Goal: Navigation & Orientation: Find specific page/section

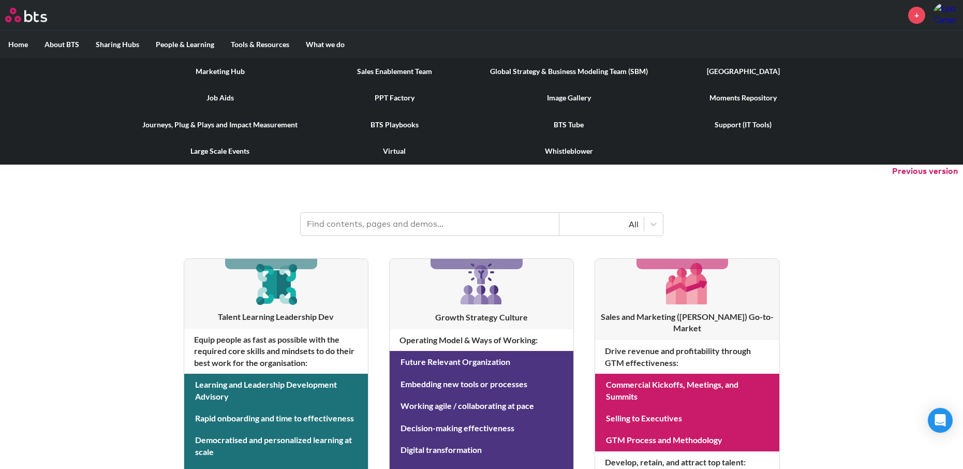
click at [382, 99] on link "PPT Factory" at bounding box center [394, 97] width 174 height 27
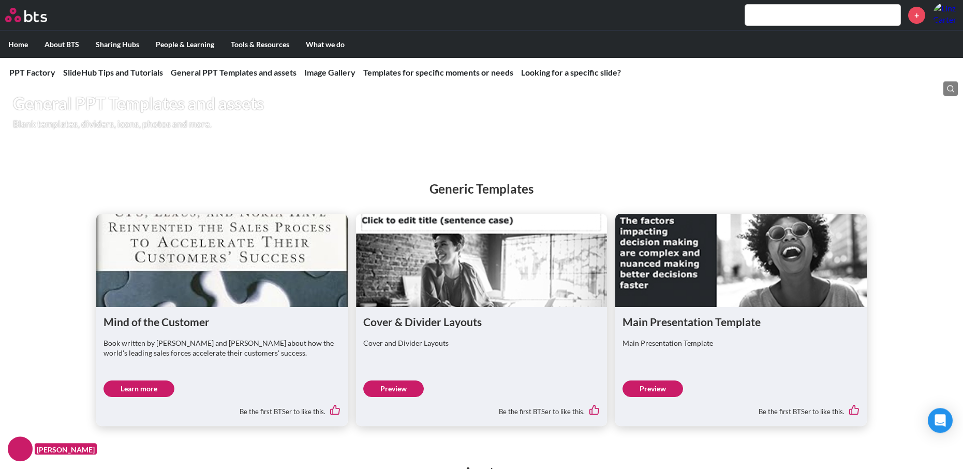
scroll to position [475, 0]
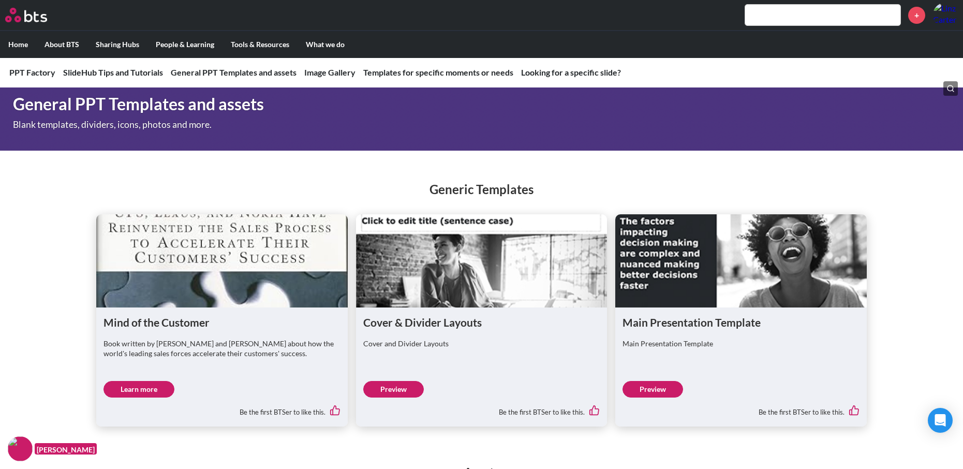
click at [645, 387] on link "Preview" at bounding box center [653, 389] width 61 height 17
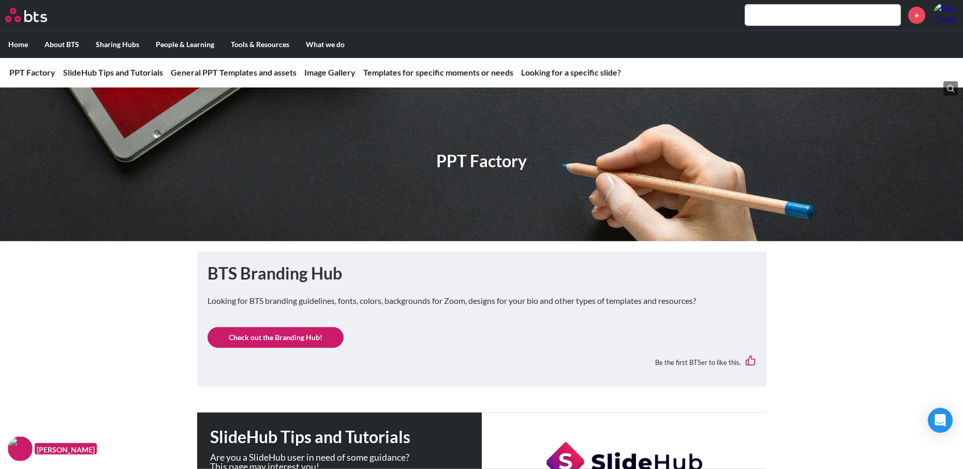
scroll to position [0, 0]
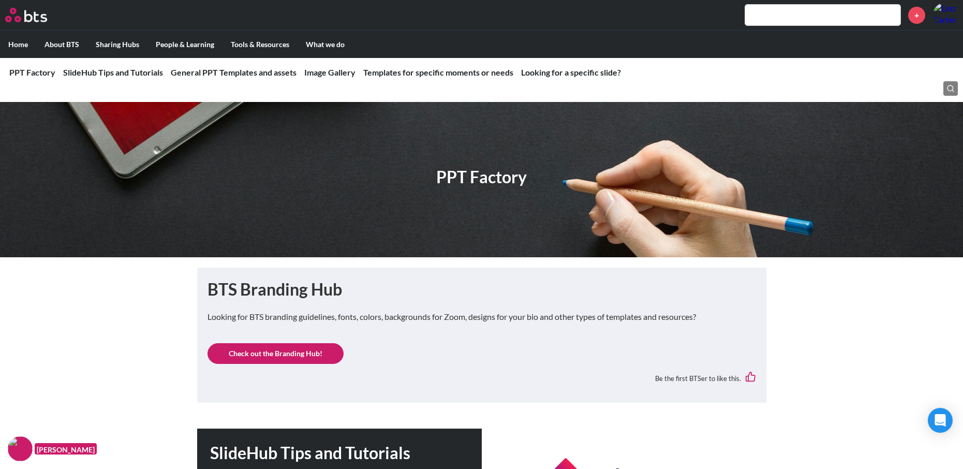
click at [277, 353] on link "Check out the Branding Hub!" at bounding box center [276, 353] width 136 height 21
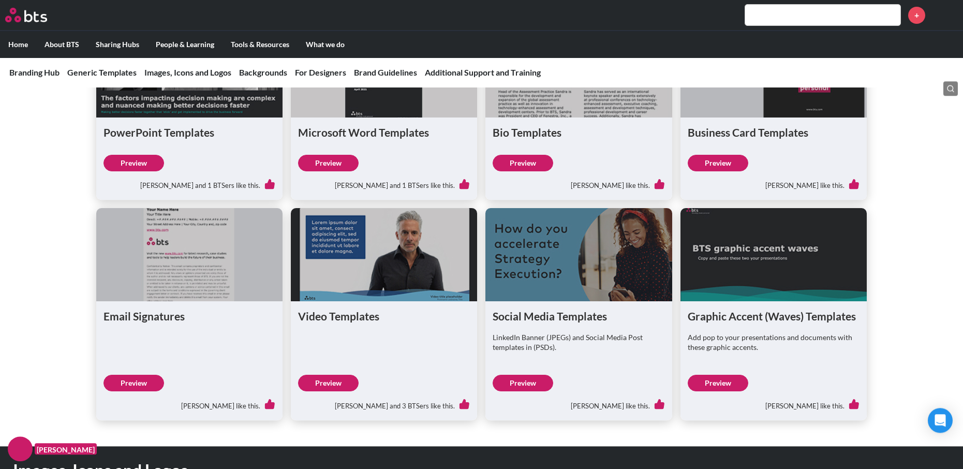
scroll to position [370, 0]
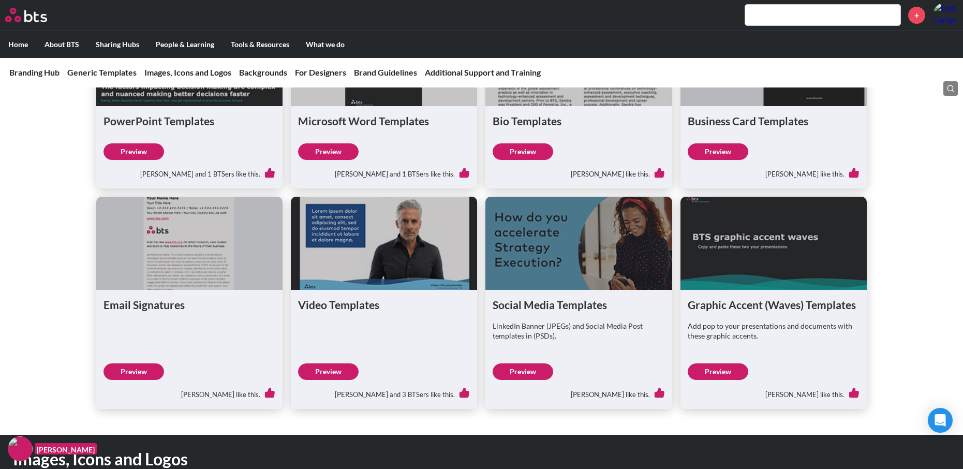
click at [523, 369] on link "Preview" at bounding box center [523, 371] width 61 height 17
